Goal: Use online tool/utility: Utilize a website feature to perform a specific function

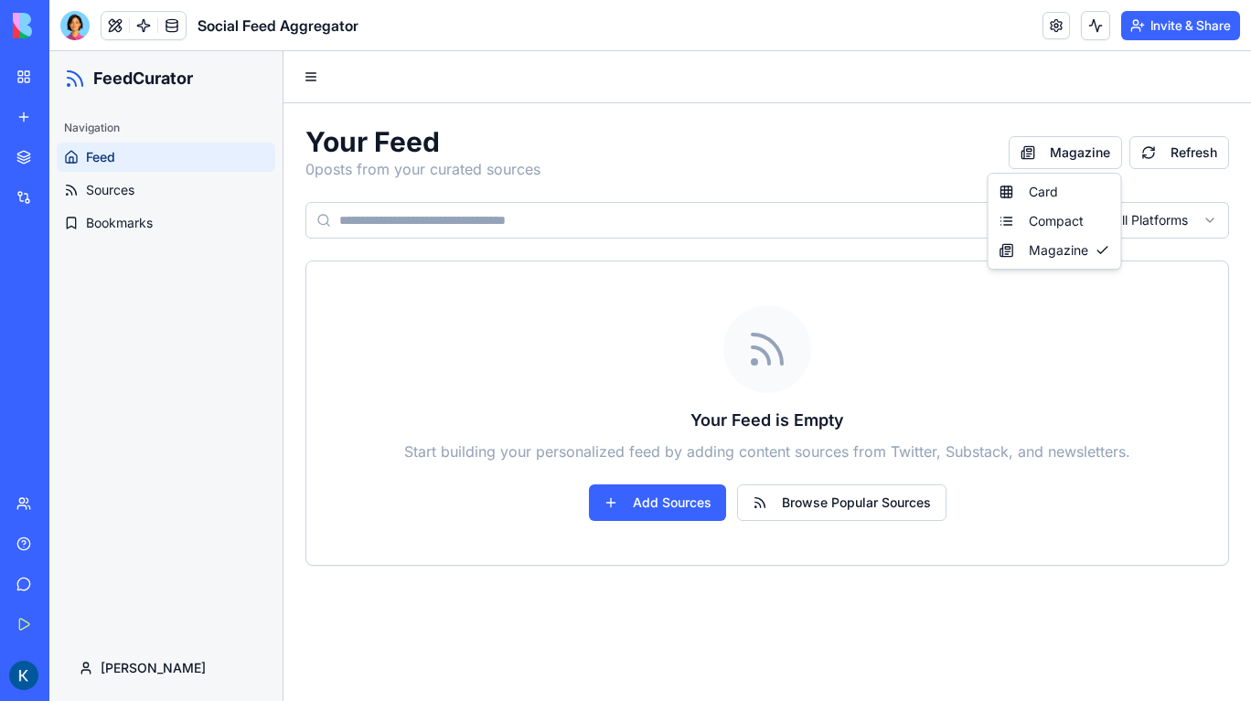
click at [1051, 145] on html "FeedCurator Navigation Feed Sources Bookmarks [PERSON_NAME] Your Feed 0 posts f…" at bounding box center [649, 376] width 1201 height 650
click at [1065, 190] on div "Card" at bounding box center [1054, 191] width 125 height 29
click at [1064, 153] on html "FeedCurator Navigation Feed Sources Bookmarks [PERSON_NAME] Your Feed 0 posts f…" at bounding box center [649, 376] width 1201 height 650
click at [1081, 225] on div "Compact" at bounding box center [1063, 221] width 108 height 29
